Goal: Task Accomplishment & Management: Use online tool/utility

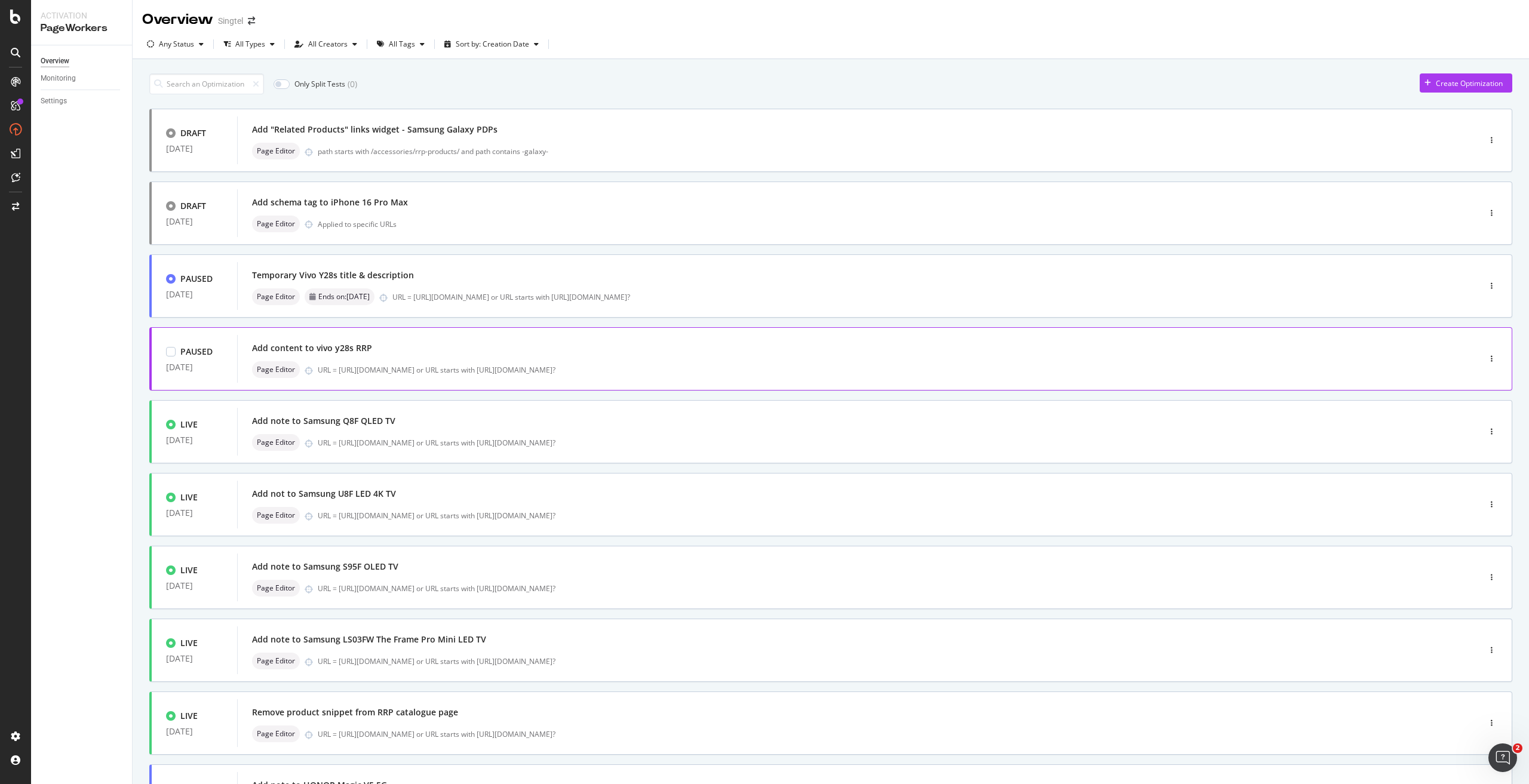
click at [556, 364] on div "URL = [URL][DOMAIN_NAME] or URL starts with [URL][DOMAIN_NAME]?" at bounding box center [873, 369] width 1111 height 10
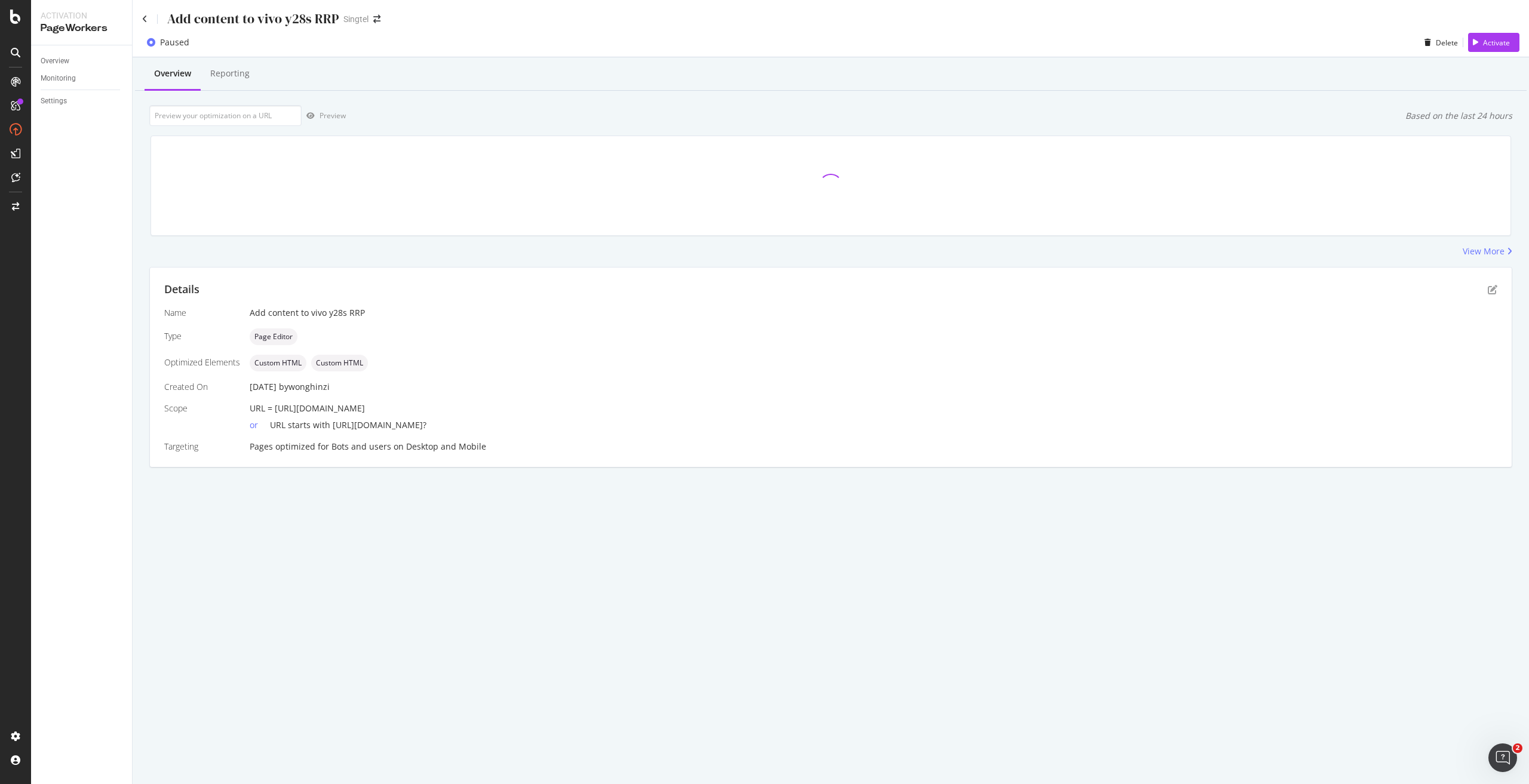
drag, startPoint x: 560, startPoint y: 410, endPoint x: 275, endPoint y: 402, distance: 285.1
click at [275, 402] on div "URL = [URL][DOMAIN_NAME]" at bounding box center [873, 408] width 1247 height 12
copy span "[URL][DOMAIN_NAME]"
click at [145, 18] on icon at bounding box center [145, 19] width 6 height 9
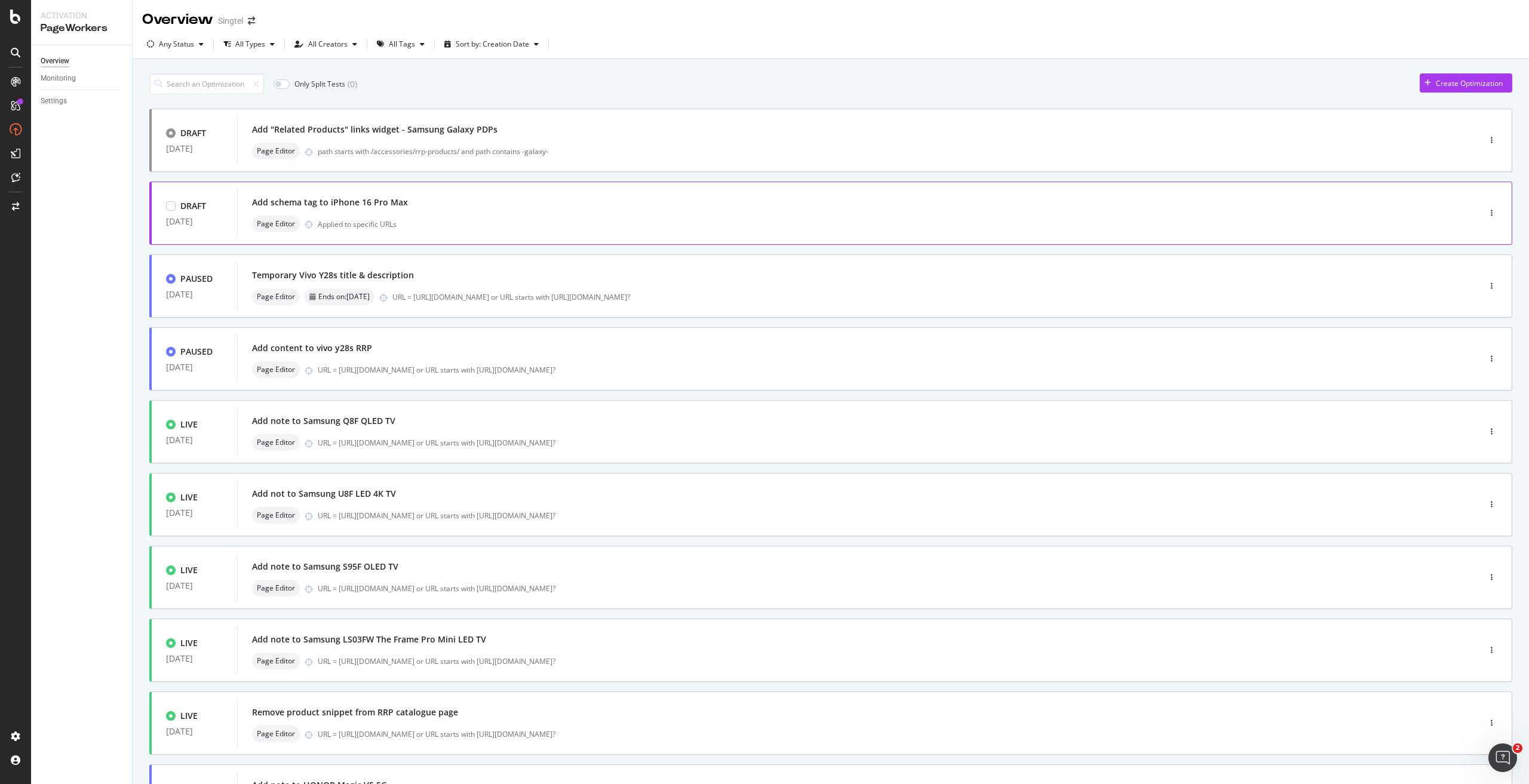
click at [490, 211] on div "Add schema tag to iPhone 16 Pro Max" at bounding box center [840, 202] width 1177 height 17
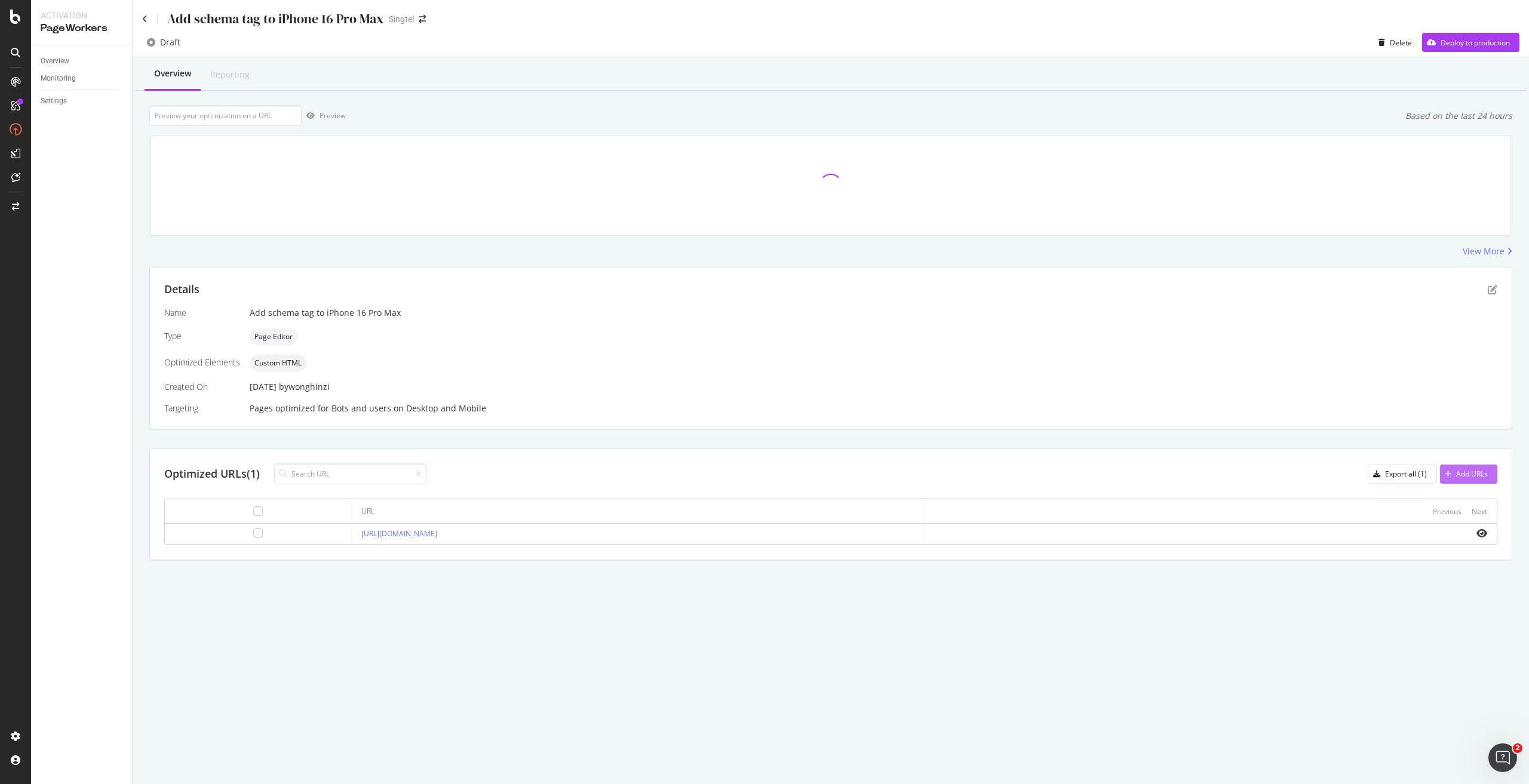
click at [1454, 473] on div "button" at bounding box center [1448, 474] width 16 height 7
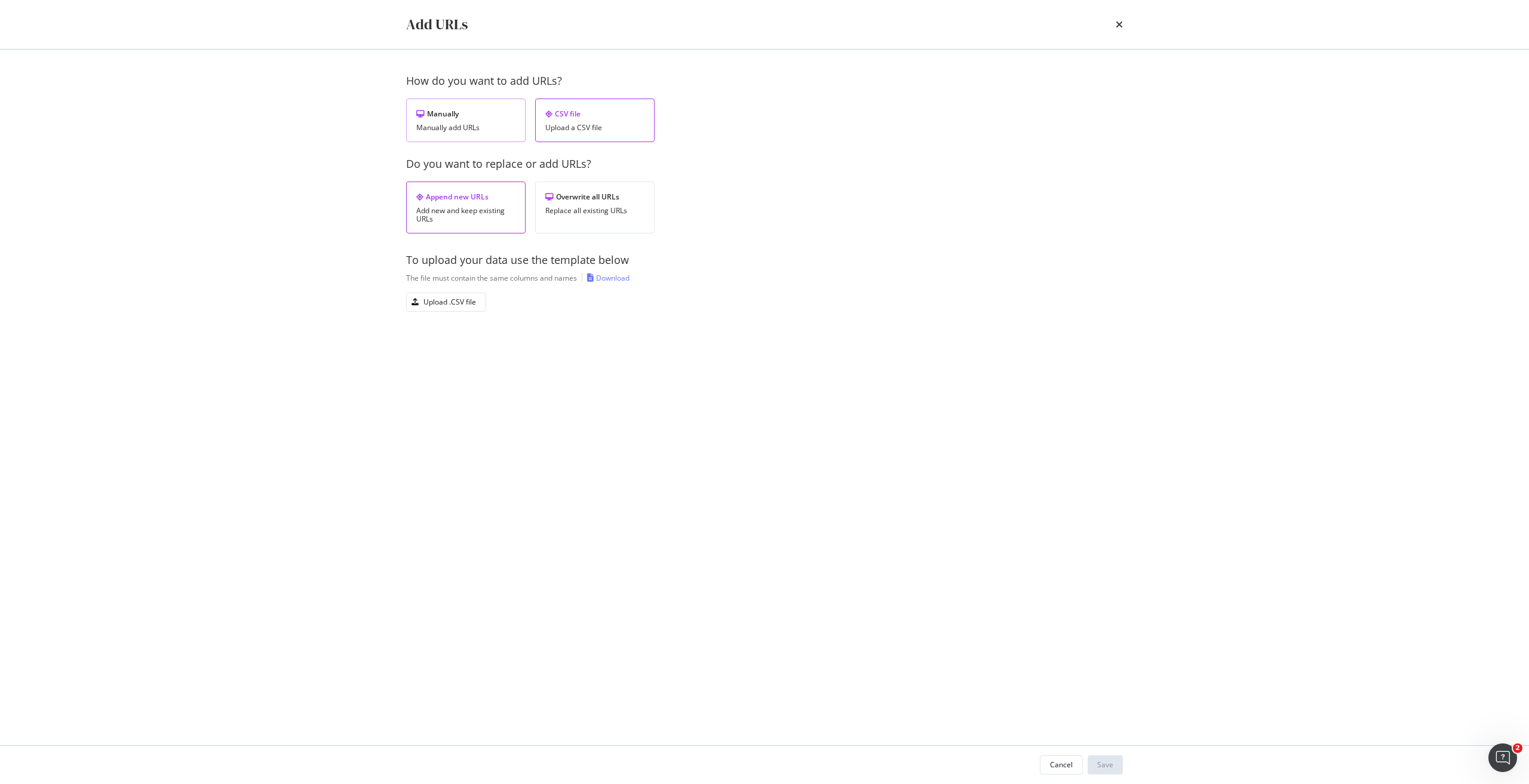
click at [485, 125] on div "Manually add URLs" at bounding box center [466, 128] width 99 height 9
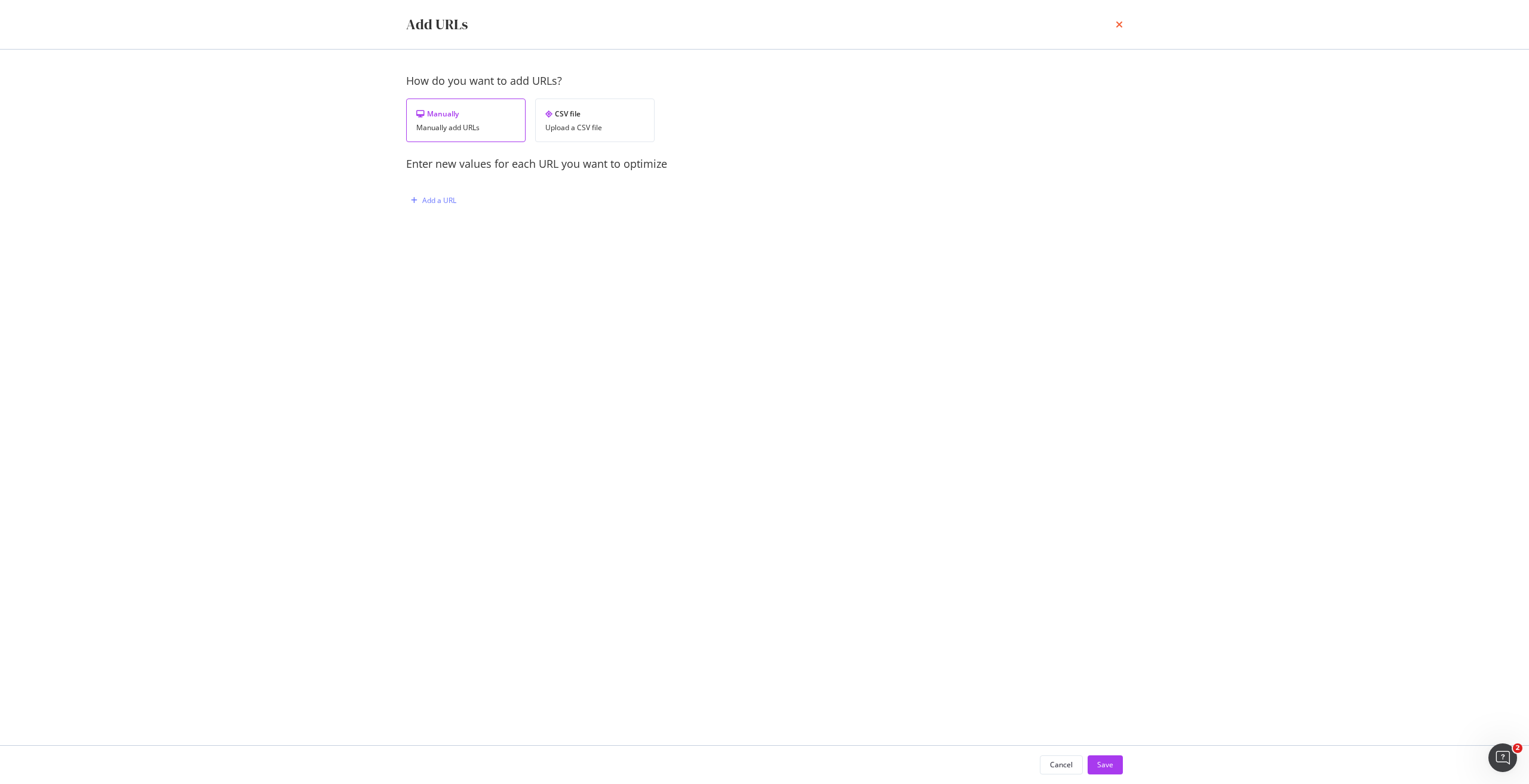
click at [1117, 23] on icon "times" at bounding box center [1119, 24] width 7 height 9
